Goal: Transaction & Acquisition: Purchase product/service

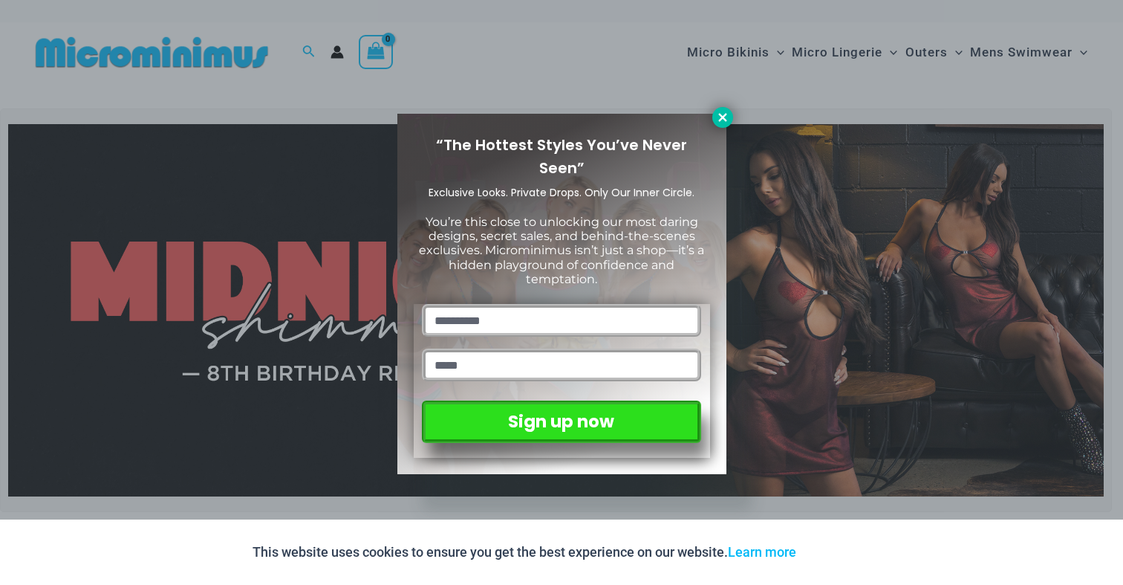
click at [720, 116] on icon at bounding box center [722, 117] width 8 height 8
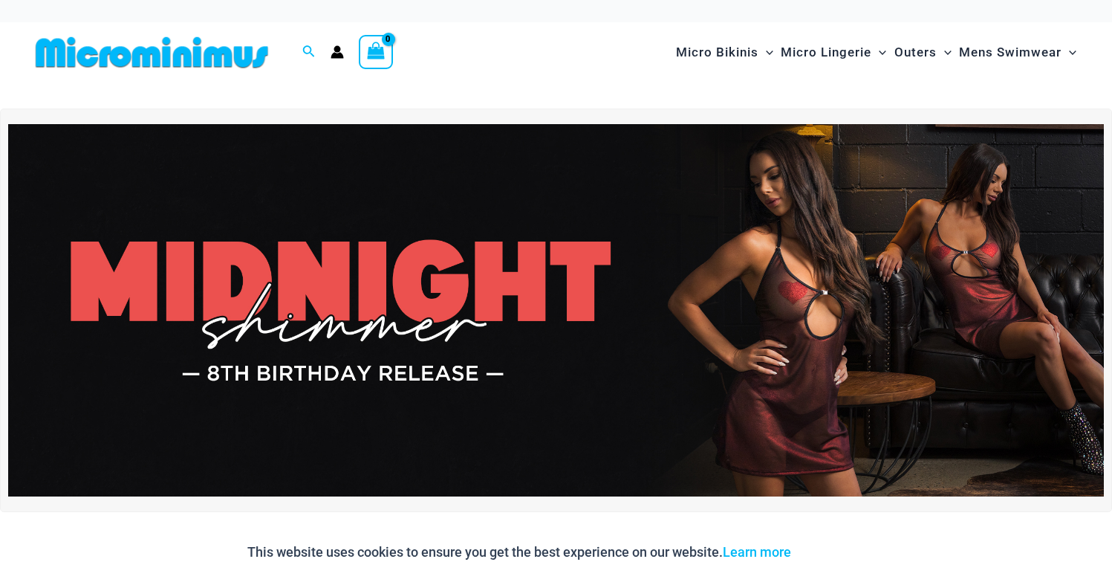
click at [766, 339] on img at bounding box center [556, 310] width 1096 height 372
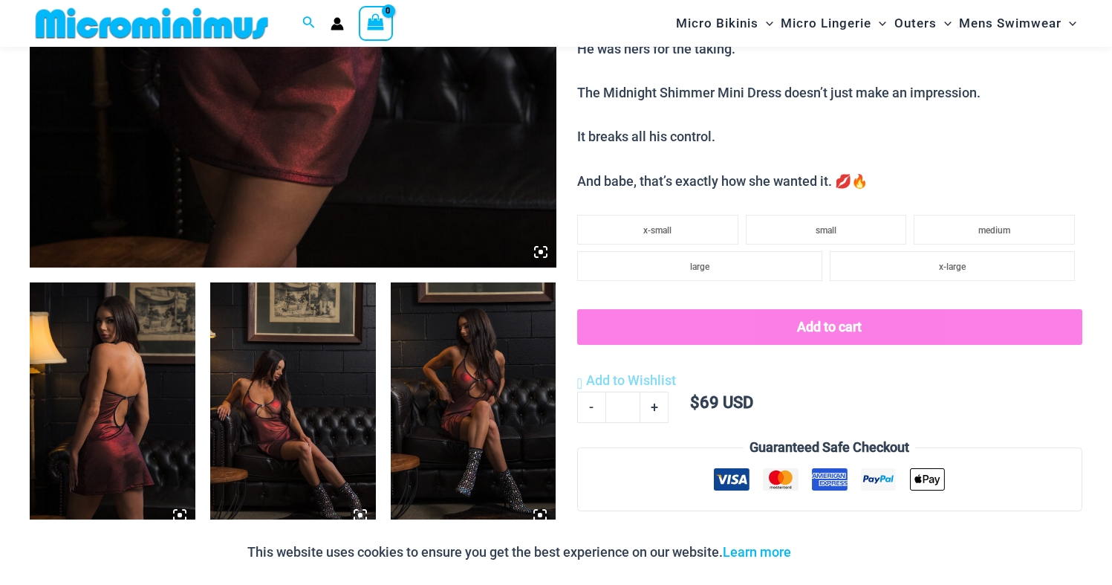
scroll to position [964, 0]
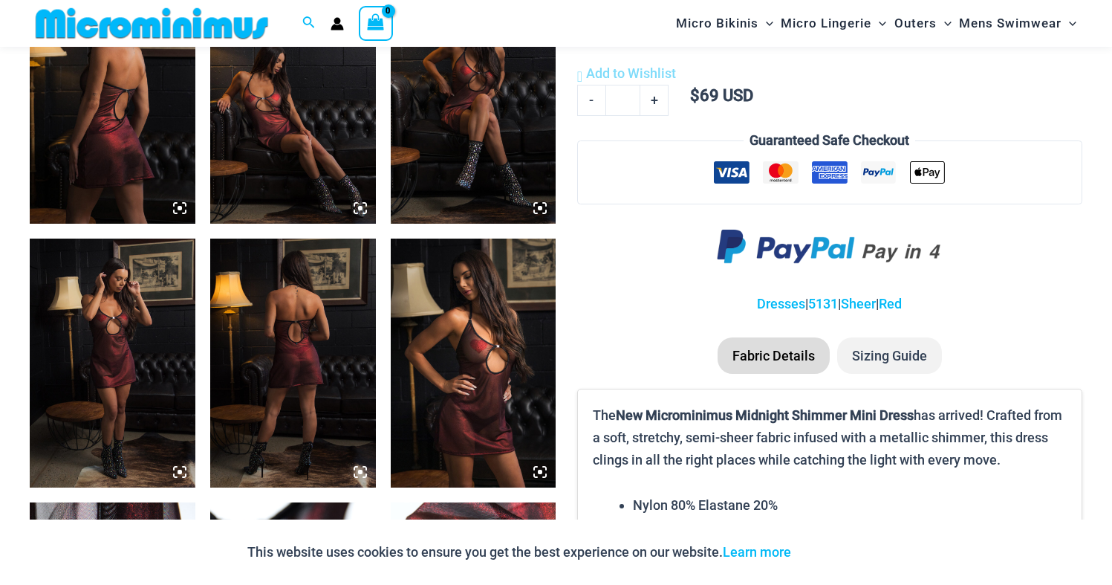
click at [314, 380] on img at bounding box center [293, 362] width 166 height 248
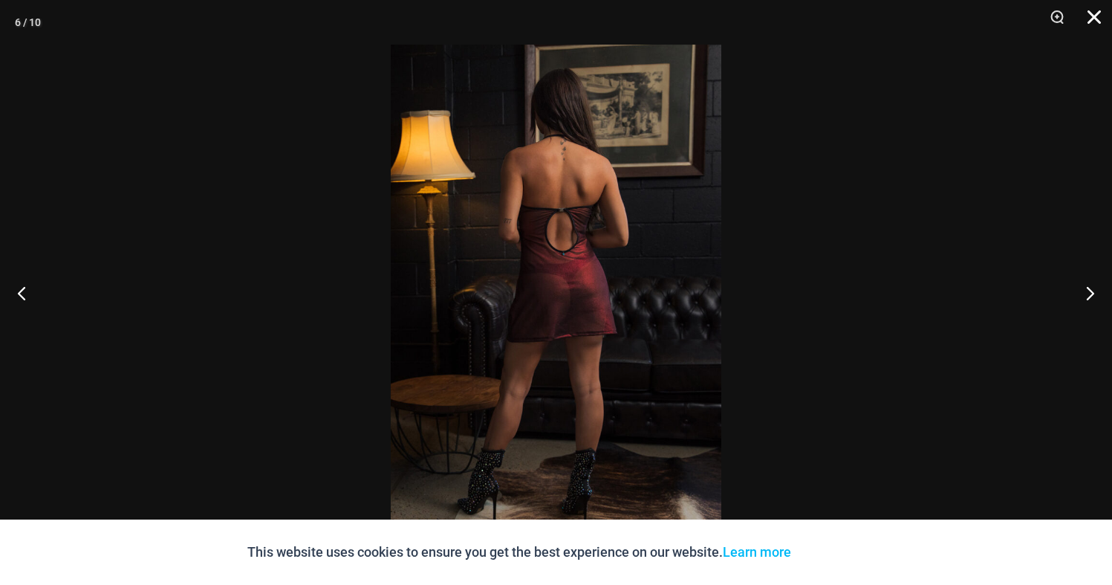
click at [1098, 14] on button "Close" at bounding box center [1089, 22] width 37 height 45
